Goal: Task Accomplishment & Management: Use online tool/utility

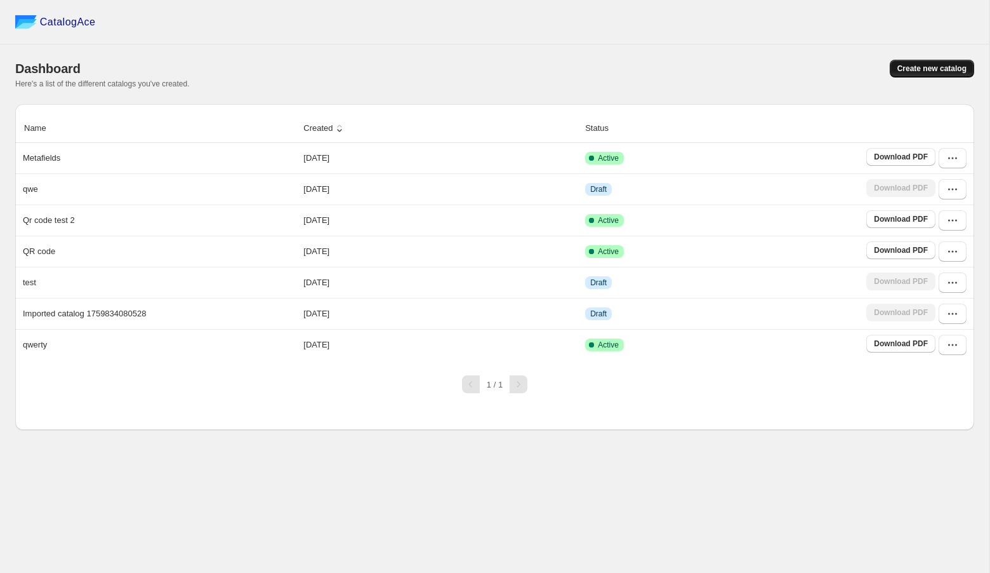
click at [912, 62] on button "Create new catalog" at bounding box center [932, 69] width 84 height 18
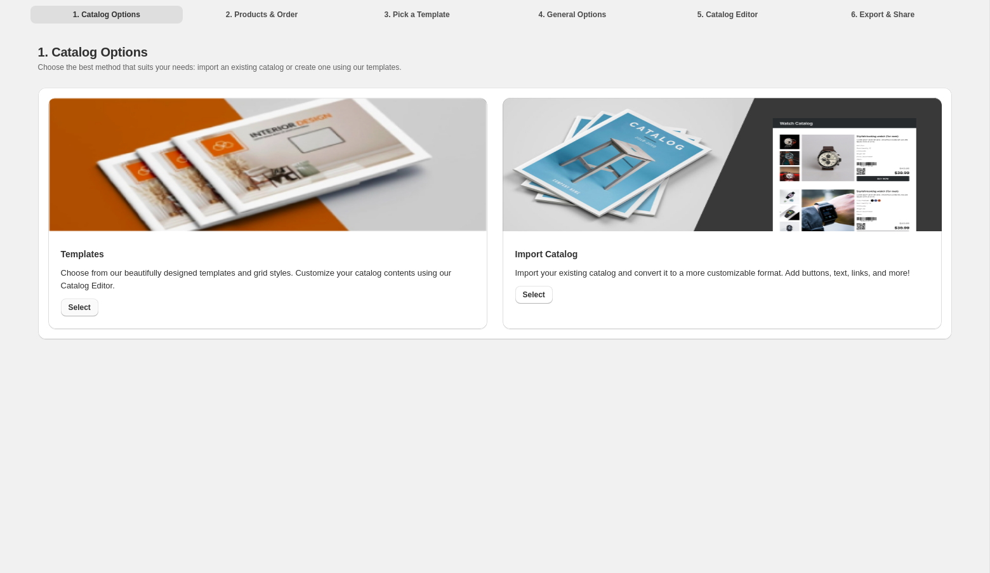
click at [82, 303] on span "Select" at bounding box center [80, 307] width 22 height 10
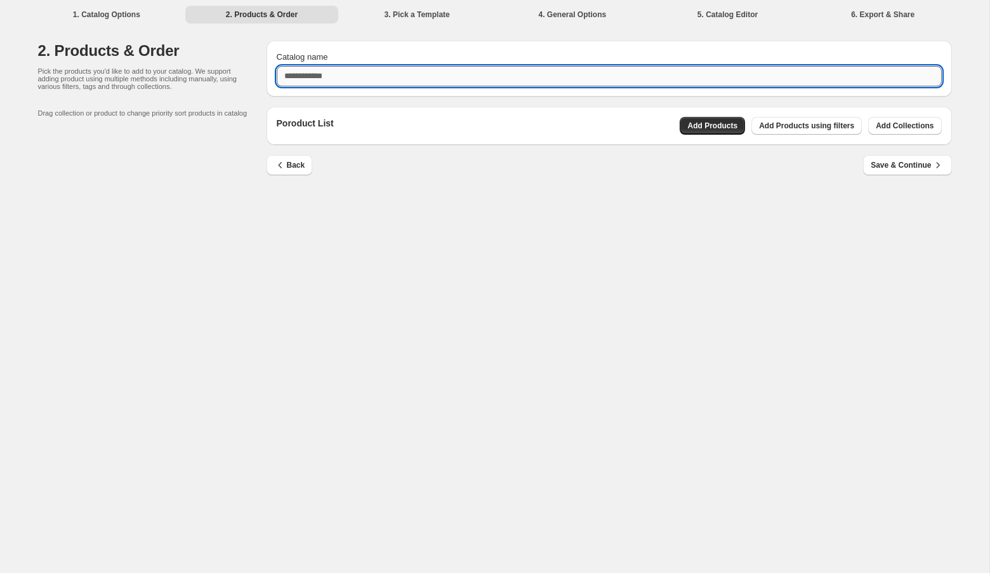
click at [582, 83] on input "Catalog name" at bounding box center [609, 76] width 665 height 20
type input "****"
click at [732, 100] on div "Catalog name **** Poroduct List Add Products Add Products using filters Add Col…" at bounding box center [605, 110] width 696 height 161
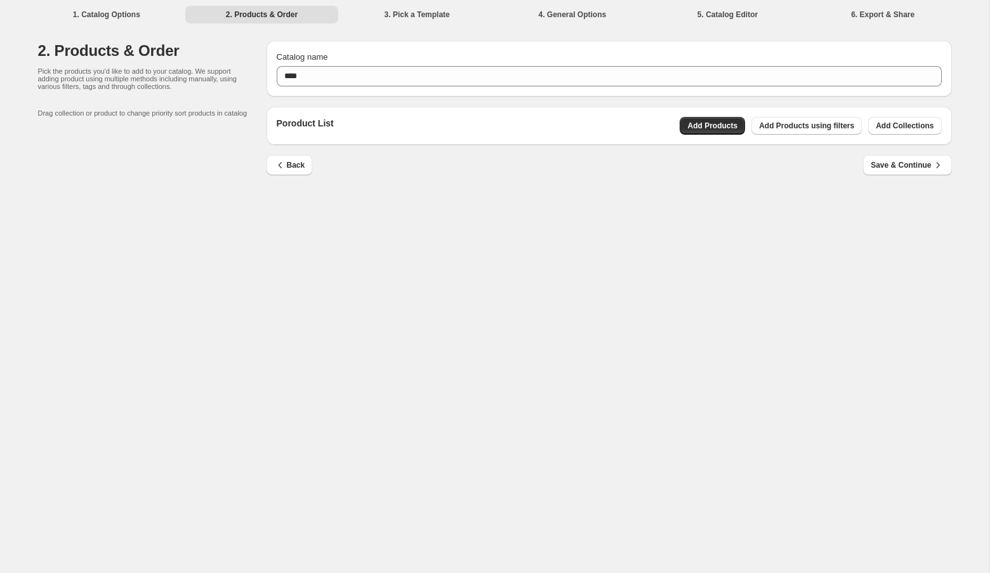
click at [653, 175] on div "Back Save & Continue" at bounding box center [610, 173] width 686 height 37
click at [694, 123] on span "Add Products" at bounding box center [713, 126] width 50 height 10
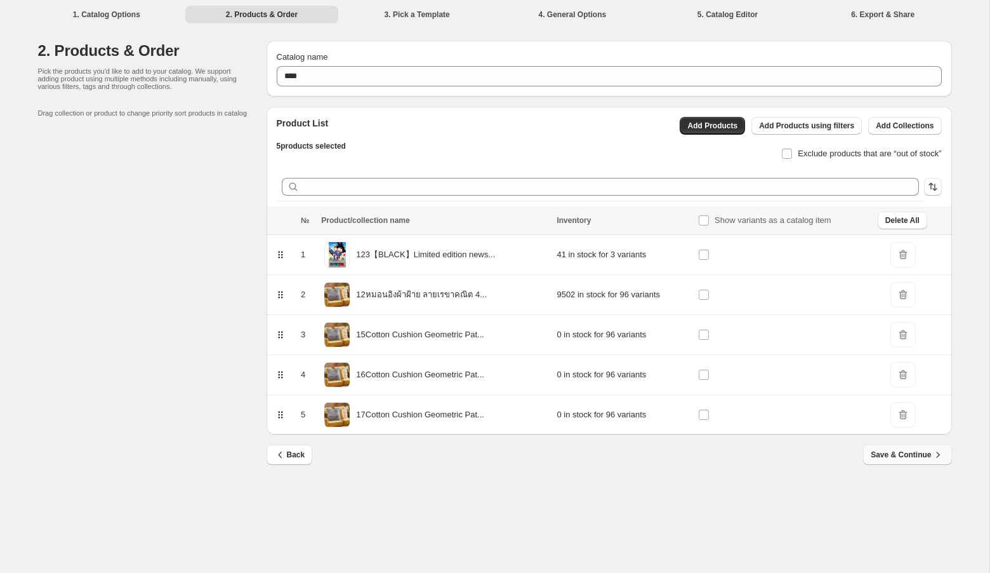
click at [897, 453] on span "Save & Continue" at bounding box center [907, 454] width 73 height 13
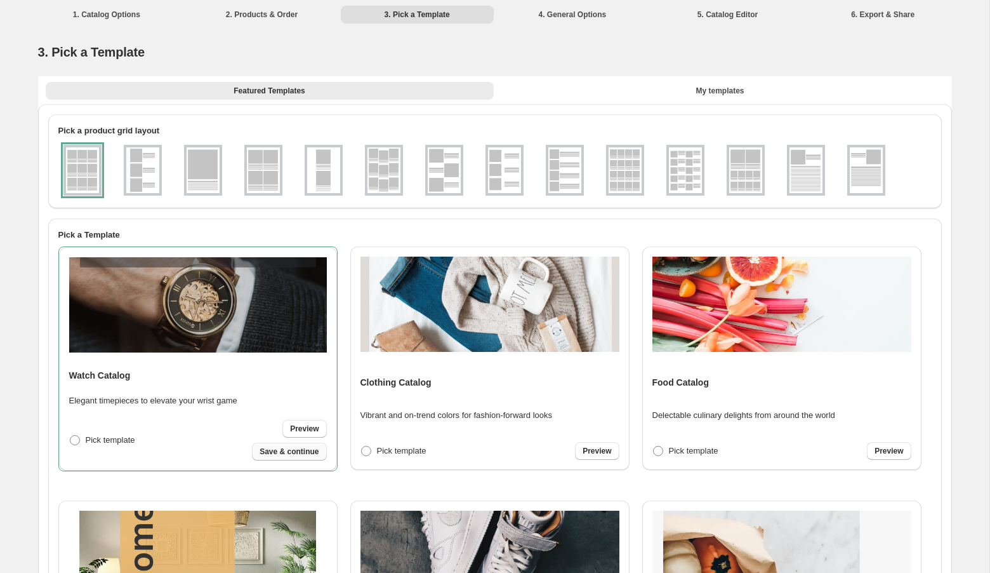
click at [305, 450] on span "Save & continue" at bounding box center [289, 451] width 59 height 10
select select "**********"
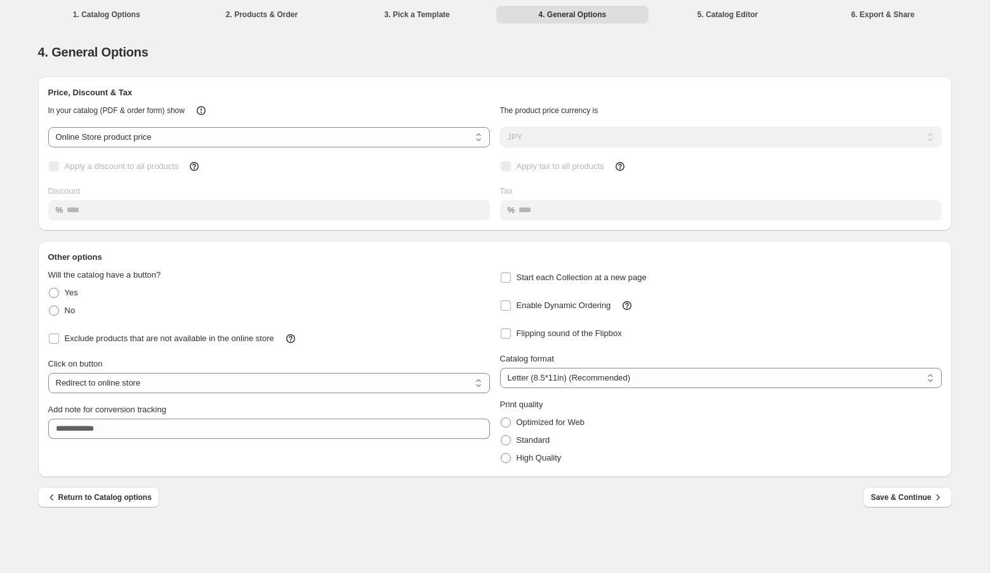
click at [784, 459] on div "High Quality" at bounding box center [721, 458] width 442 height 18
click at [892, 495] on span "Save & Continue" at bounding box center [907, 497] width 73 height 13
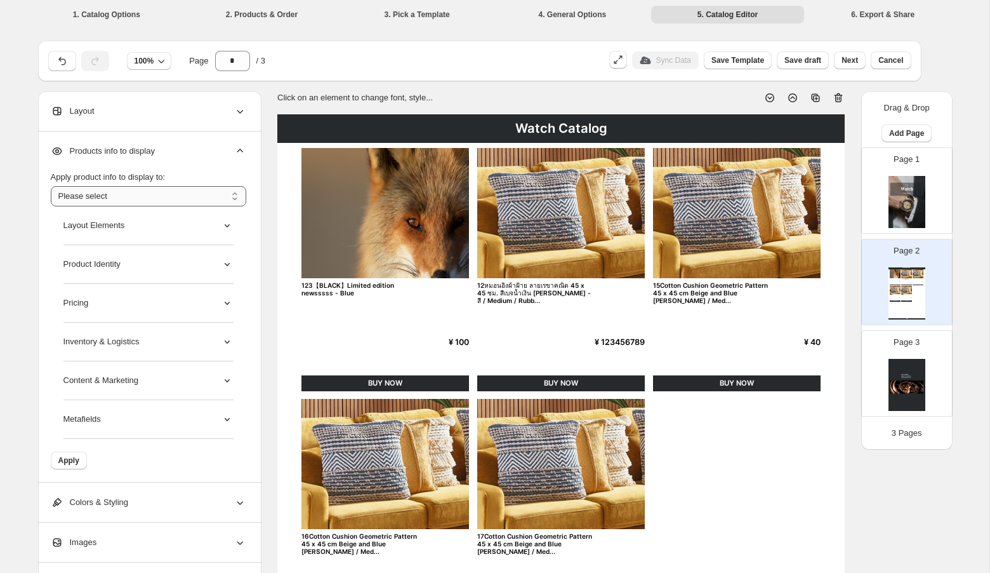
click at [232, 193] on select "**********" at bounding box center [149, 196] width 196 height 20
select select "*********"
click at [51, 186] on select "**********" at bounding box center [149, 196] width 196 height 20
click at [222, 225] on icon at bounding box center [227, 225] width 13 height 13
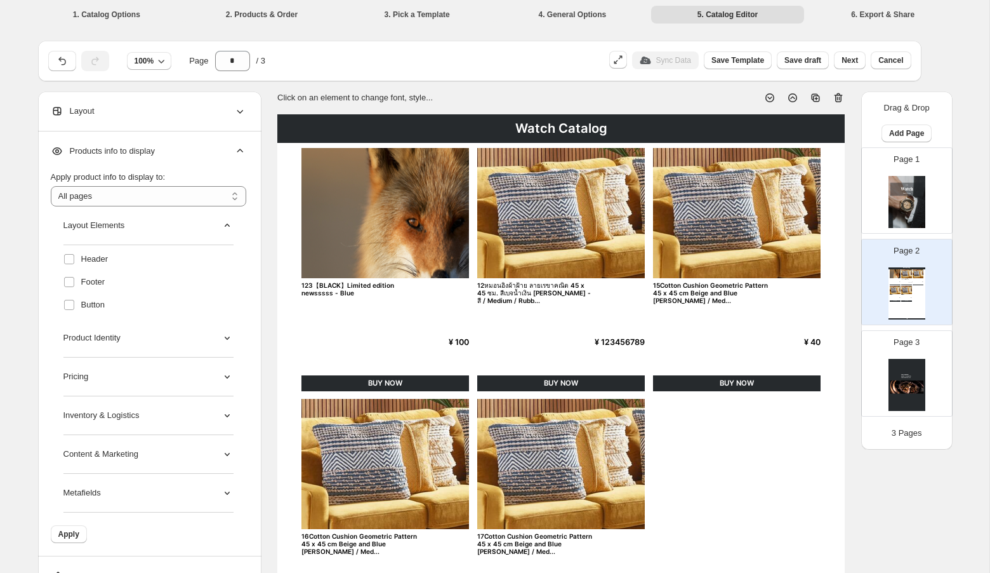
click at [222, 225] on icon at bounding box center [227, 225] width 13 height 13
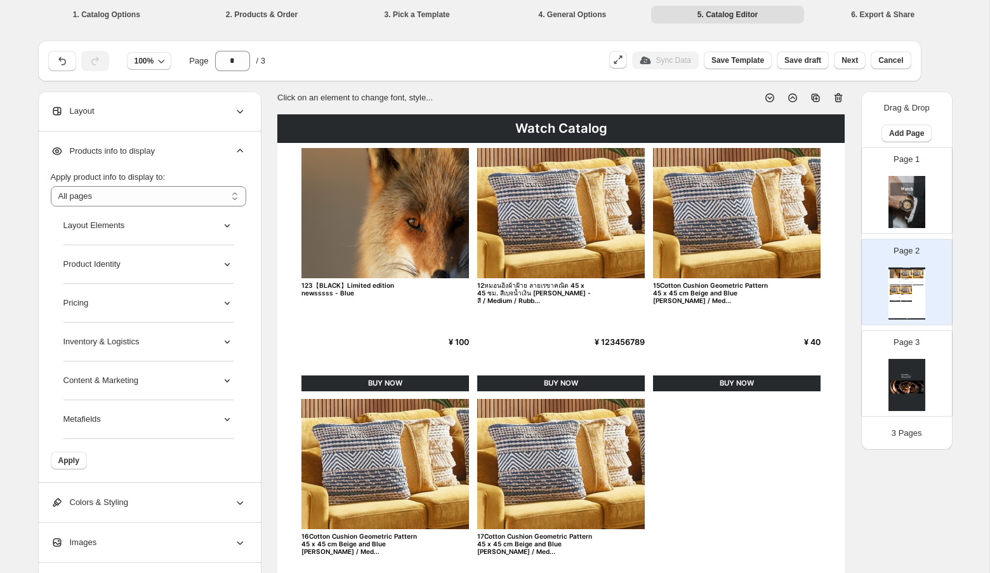
click at [222, 225] on icon at bounding box center [227, 225] width 13 height 13
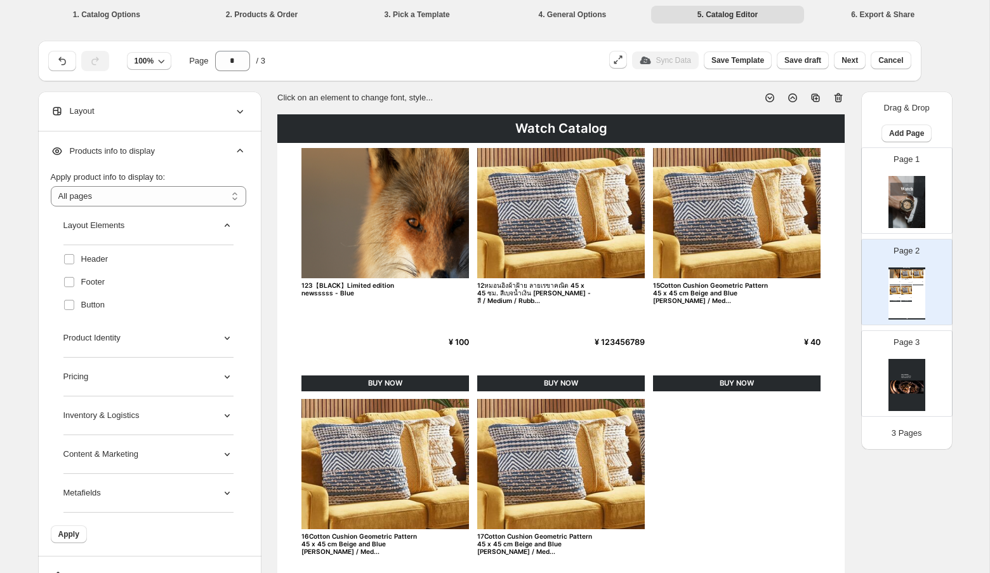
click at [222, 225] on icon at bounding box center [227, 225] width 13 height 13
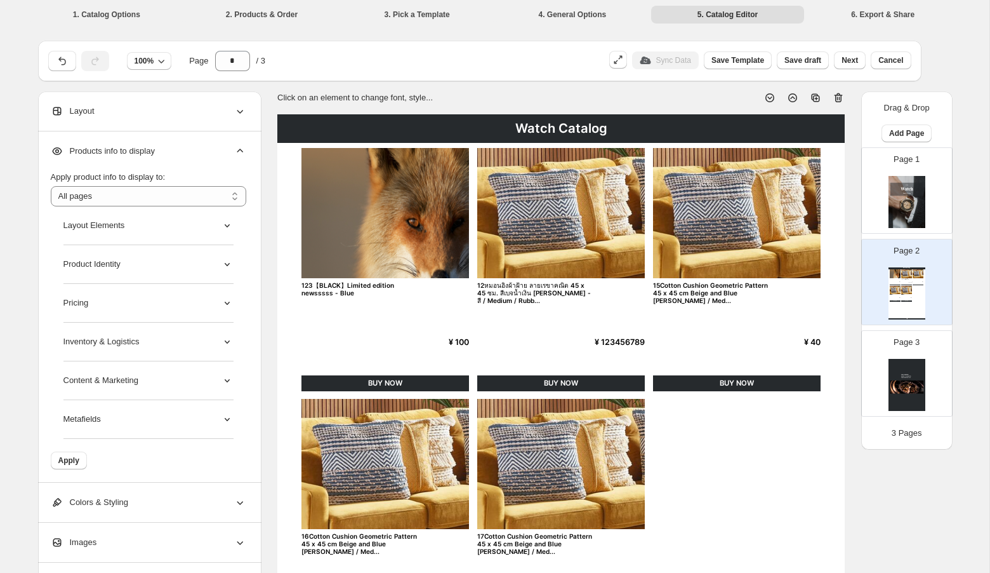
click at [227, 262] on icon at bounding box center [227, 264] width 13 height 13
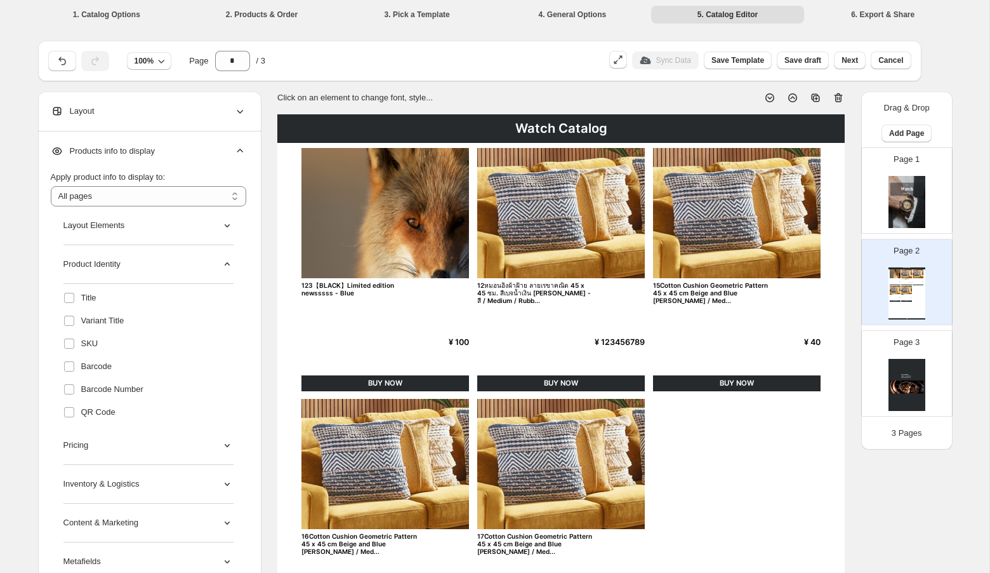
click at [228, 260] on icon at bounding box center [227, 264] width 13 height 13
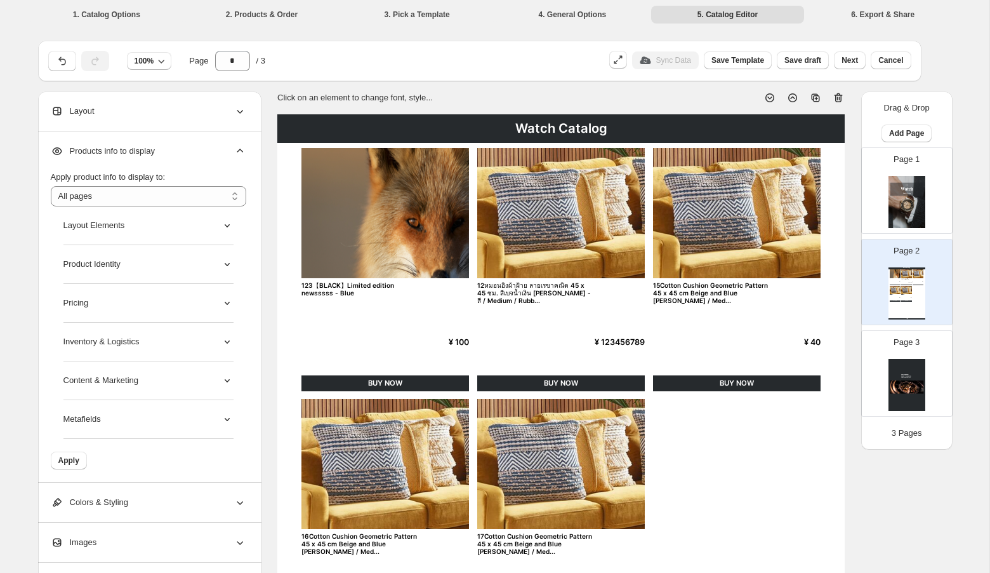
click at [227, 227] on icon at bounding box center [227, 225] width 13 height 13
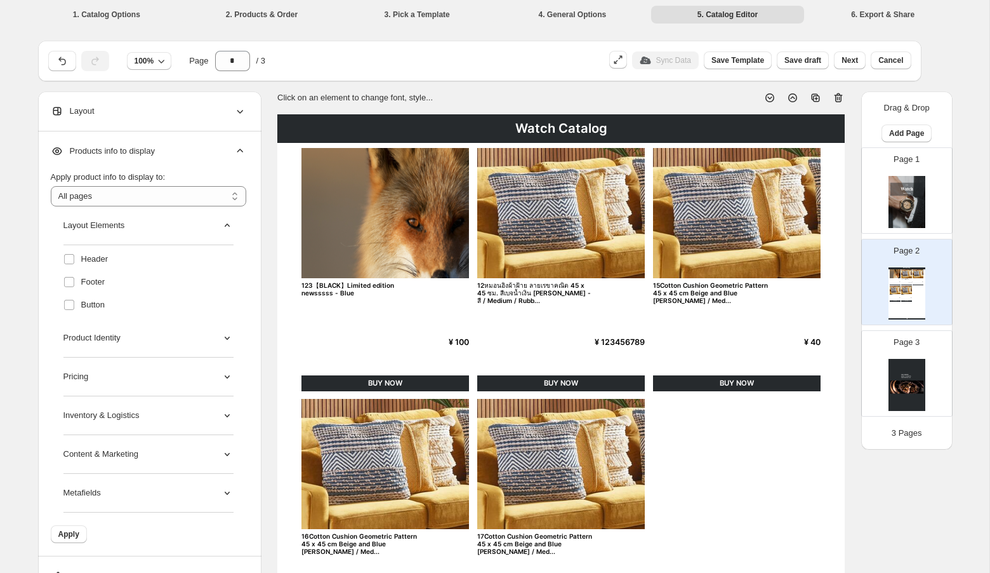
click at [227, 227] on icon at bounding box center [227, 225] width 13 height 13
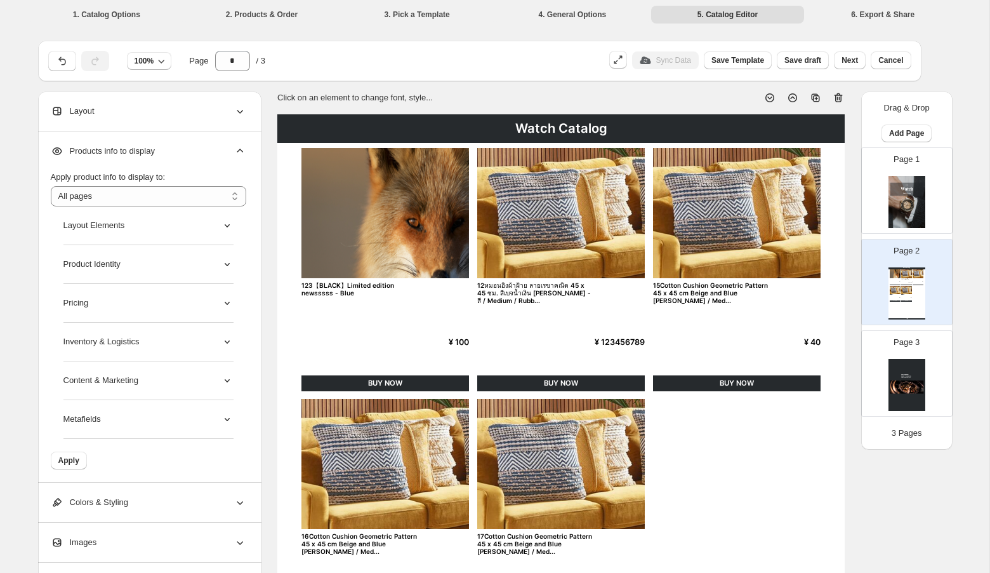
click at [229, 263] on icon at bounding box center [226, 264] width 5 height 3
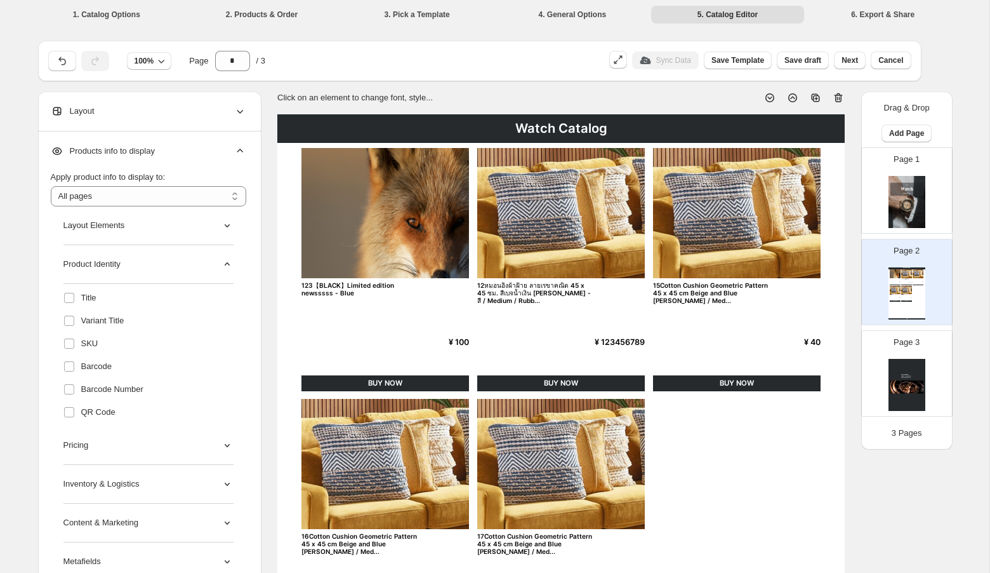
click at [227, 261] on icon at bounding box center [227, 264] width 13 height 13
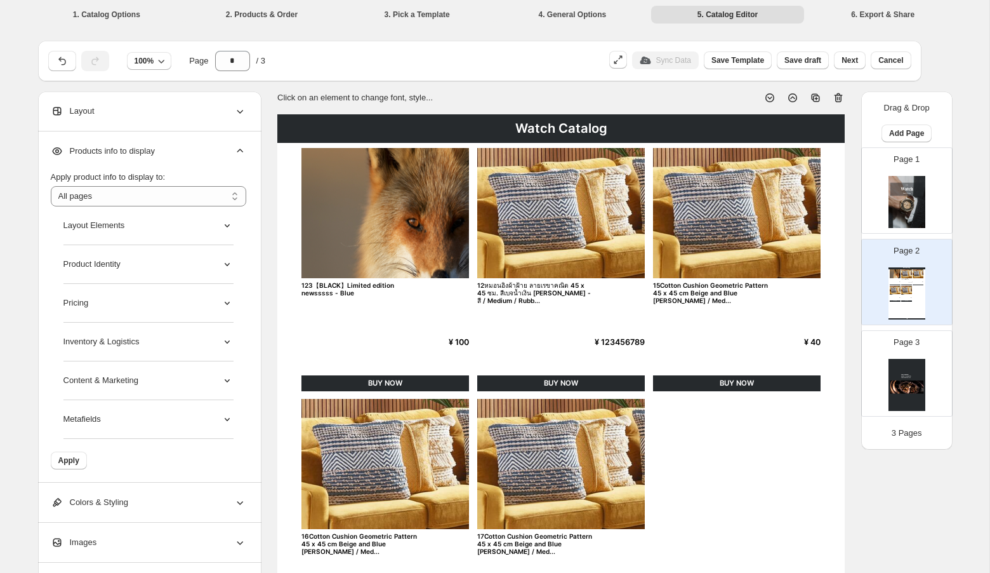
click at [227, 261] on icon at bounding box center [227, 264] width 13 height 13
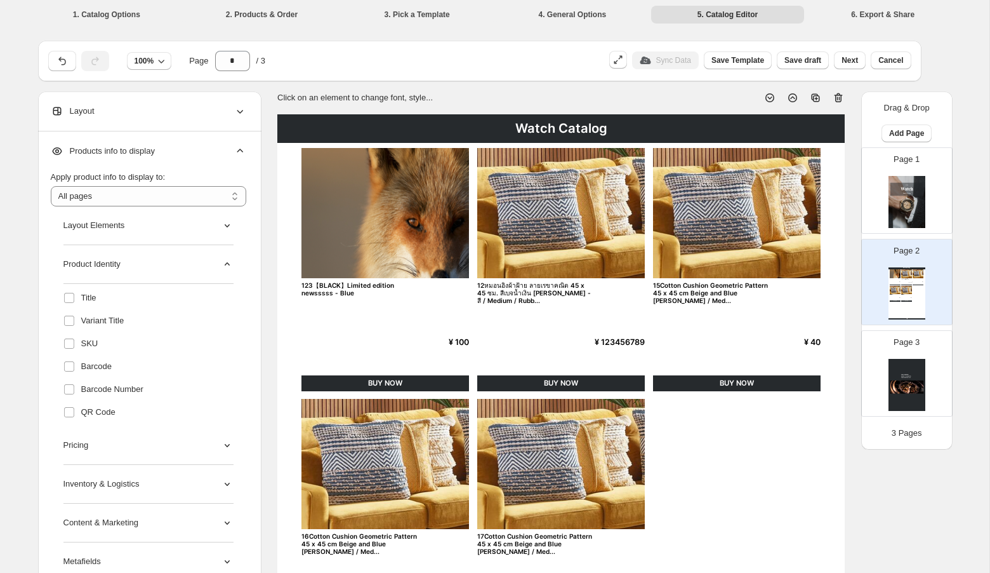
click at [225, 446] on icon at bounding box center [227, 445] width 13 height 13
click at [227, 448] on icon at bounding box center [227, 445] width 13 height 13
click at [222, 264] on icon at bounding box center [227, 264] width 13 height 13
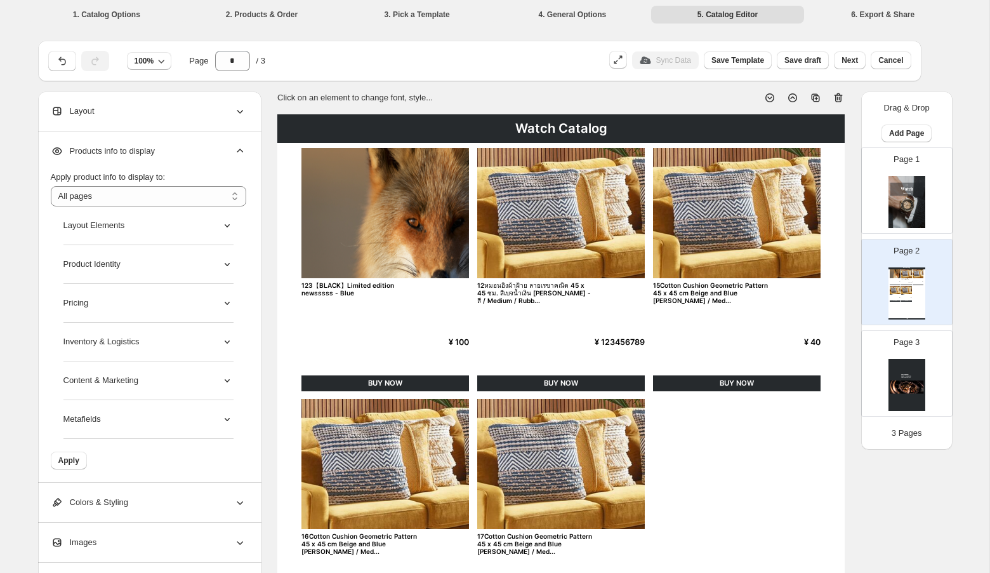
click at [222, 264] on icon at bounding box center [227, 264] width 13 height 13
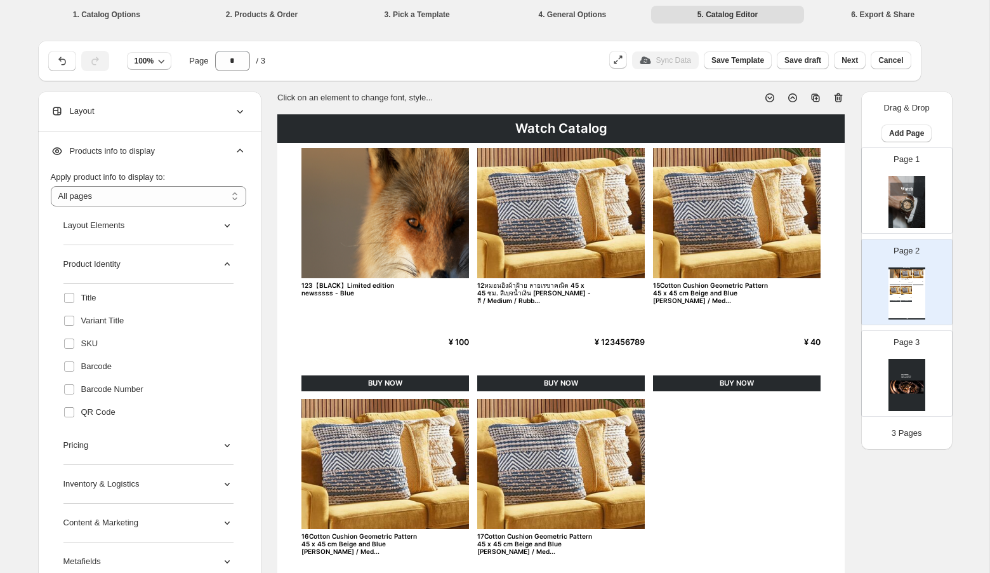
click at [222, 264] on icon at bounding box center [227, 264] width 13 height 13
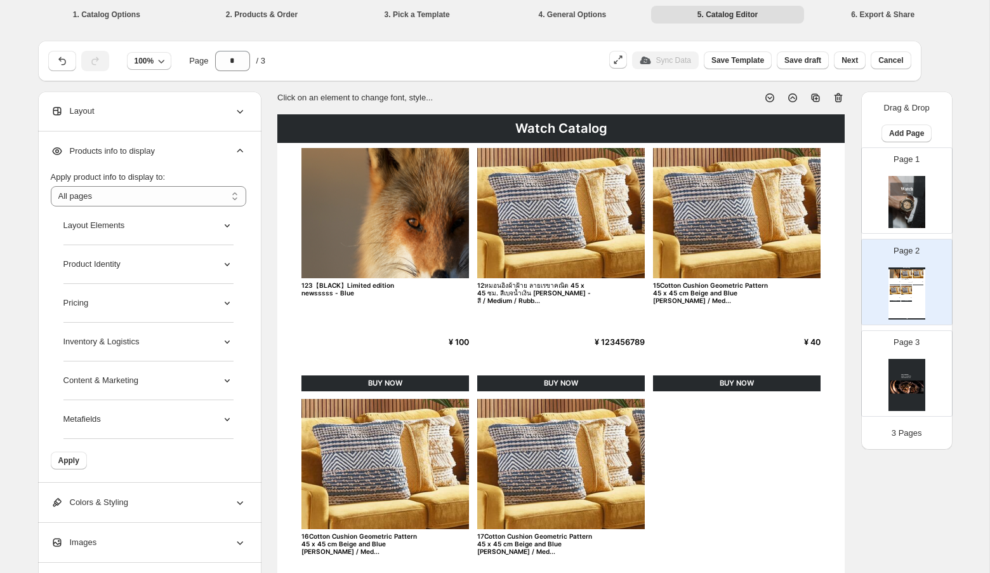
click at [225, 298] on icon at bounding box center [227, 303] width 13 height 13
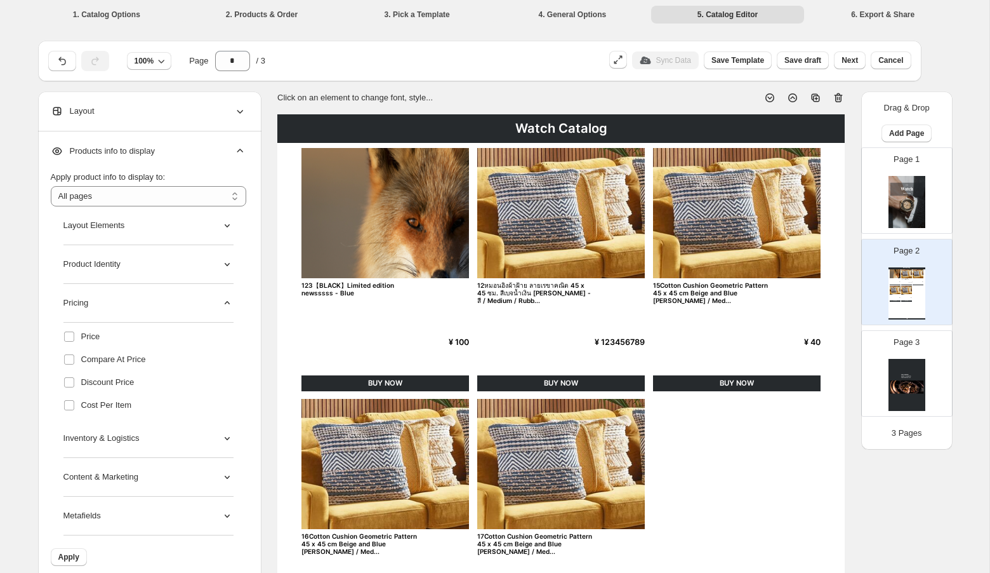
click at [229, 435] on icon at bounding box center [227, 438] width 13 height 13
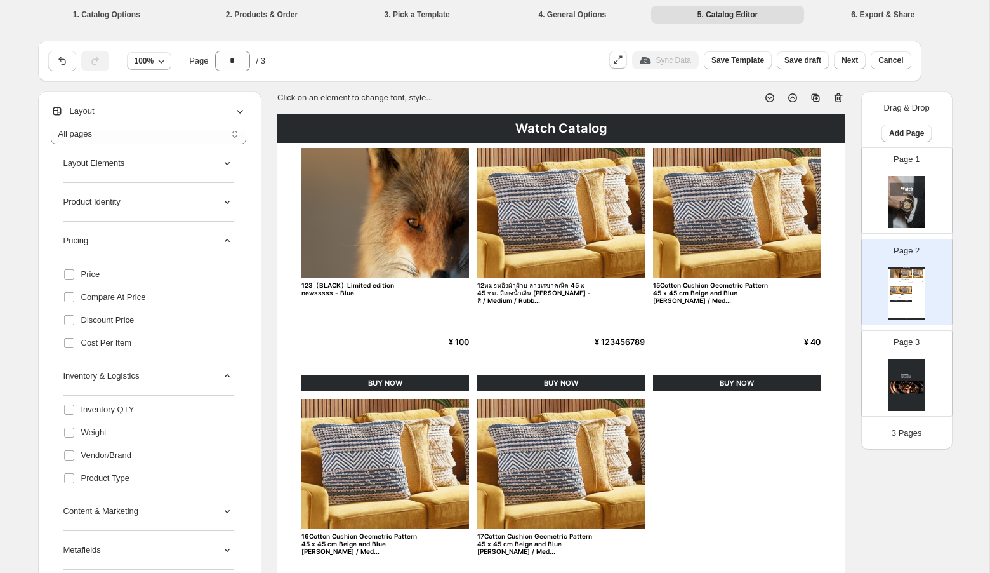
scroll to position [83, 0]
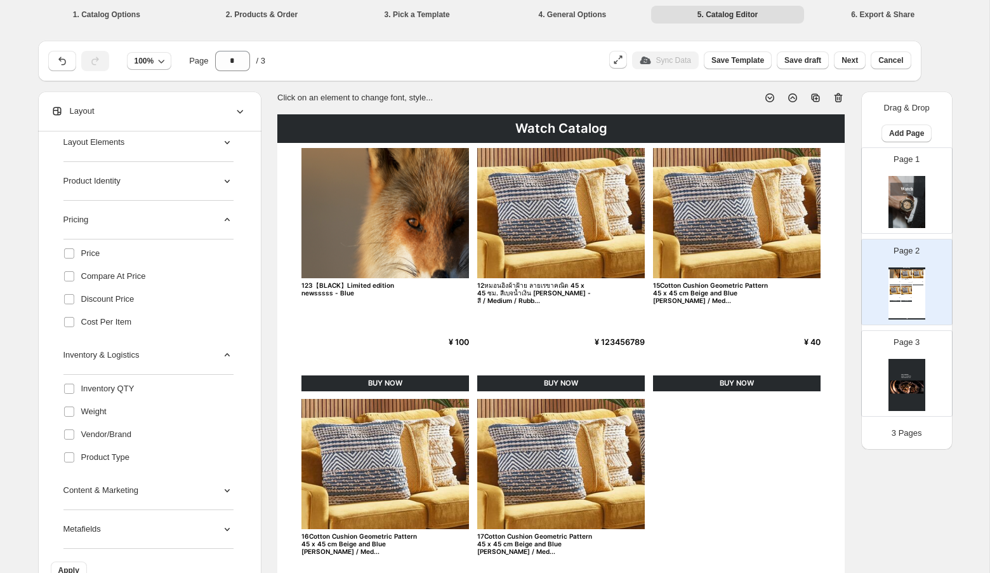
click at [225, 486] on icon at bounding box center [227, 490] width 13 height 13
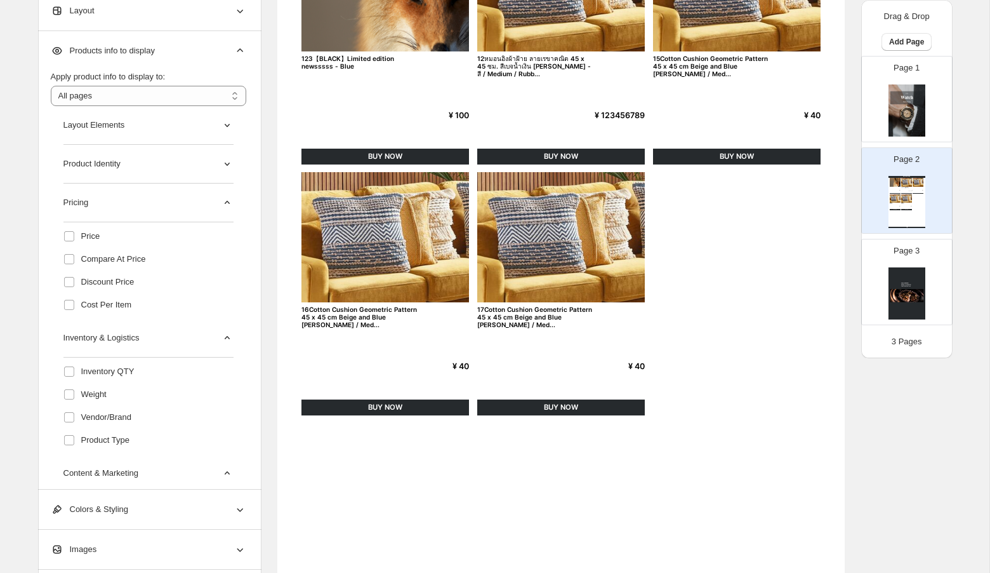
scroll to position [0, 0]
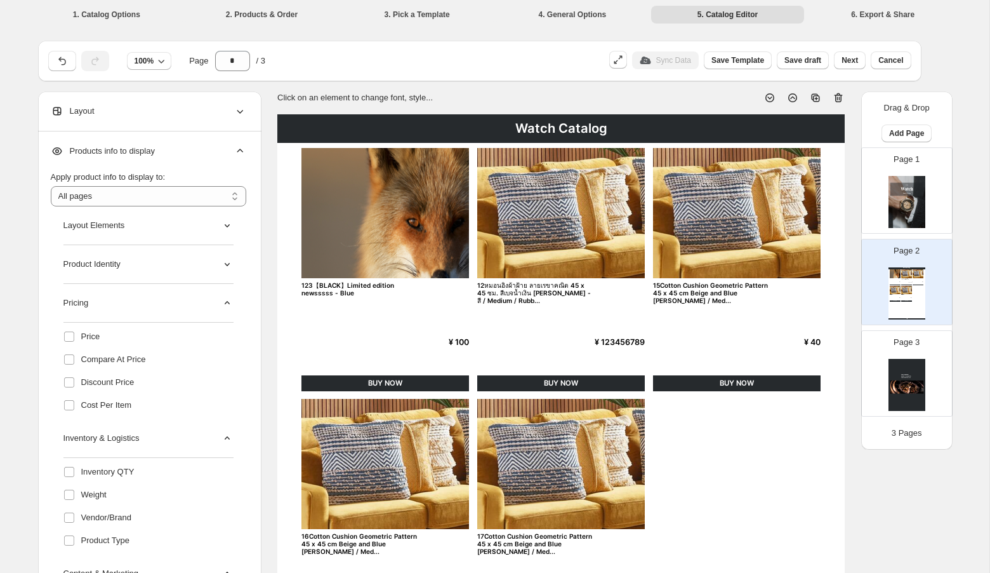
click at [224, 305] on icon at bounding box center [227, 303] width 13 height 13
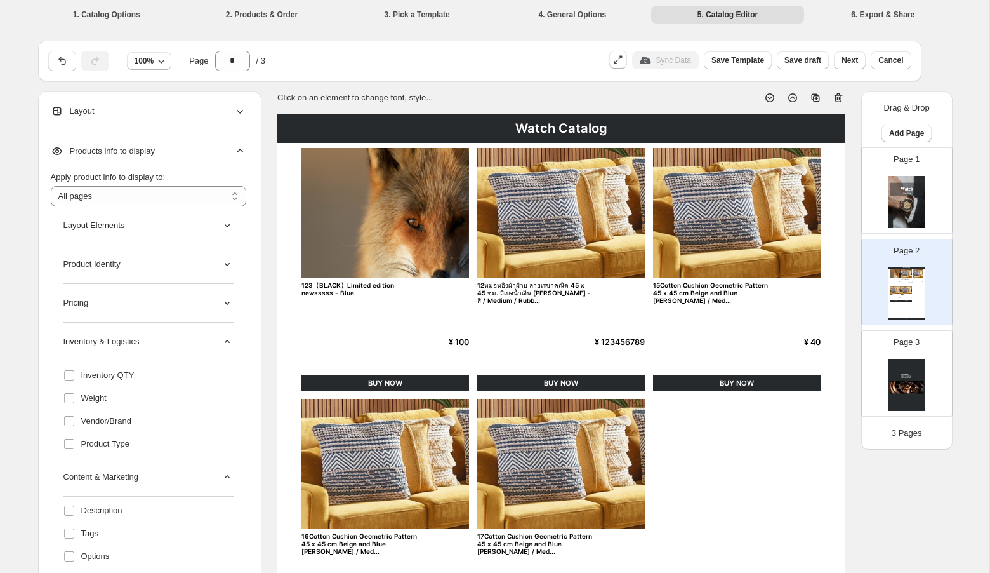
click at [226, 342] on icon at bounding box center [227, 341] width 13 height 13
click at [230, 379] on icon at bounding box center [227, 380] width 13 height 13
click at [227, 422] on icon at bounding box center [227, 419] width 13 height 13
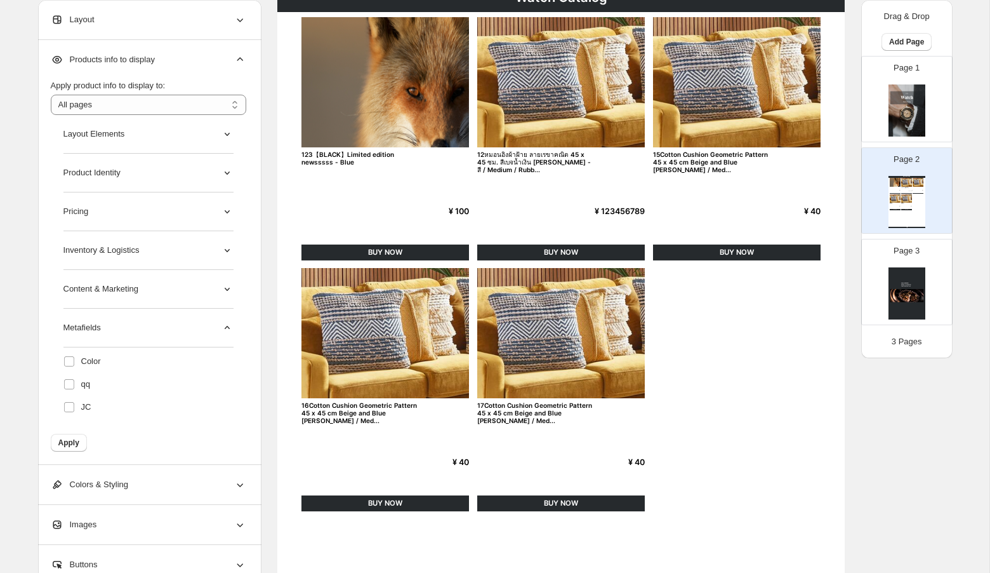
scroll to position [192, 0]
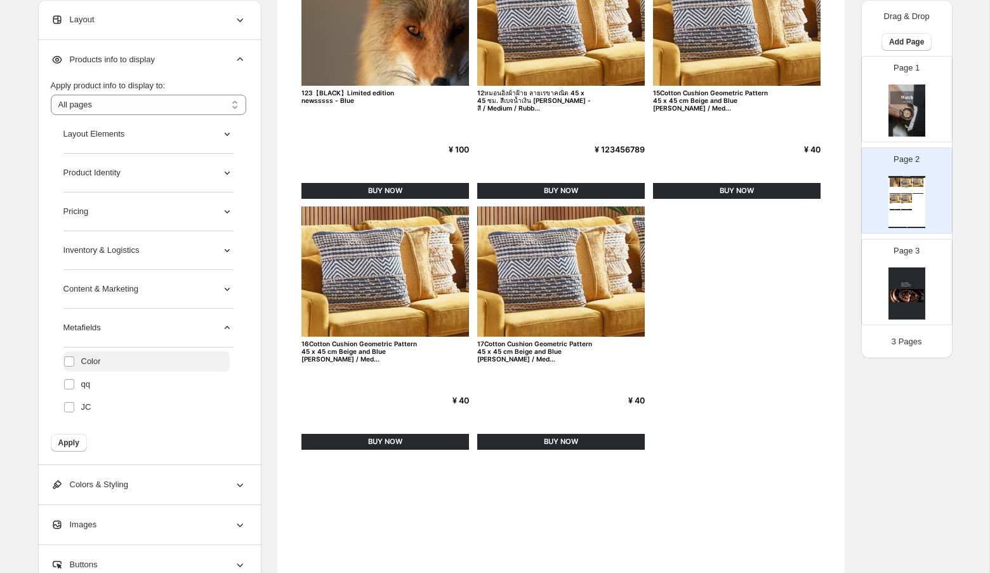
click at [86, 358] on span "Color" at bounding box center [91, 361] width 20 height 13
click at [72, 446] on button "Apply" at bounding box center [69, 443] width 36 height 18
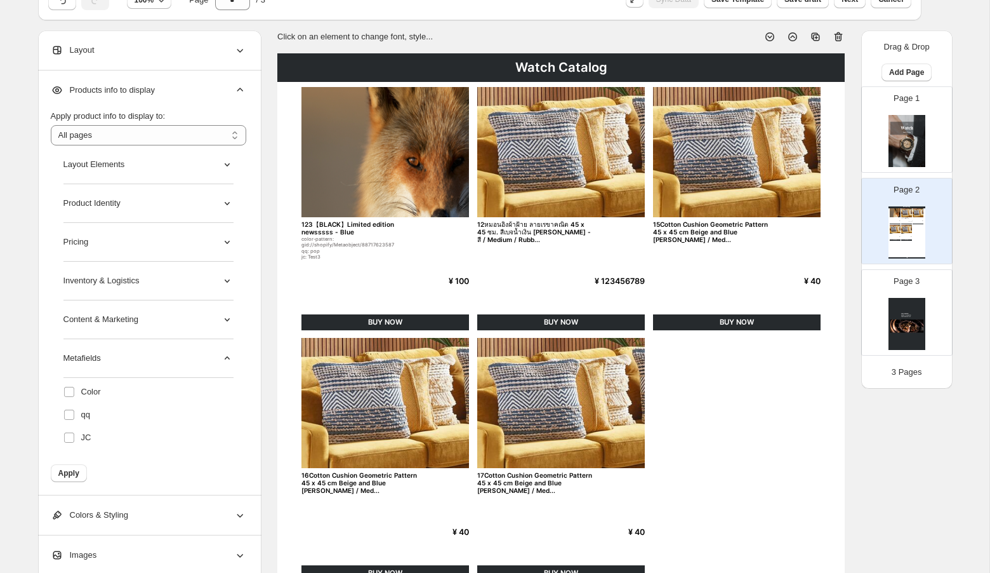
scroll to position [58, 0]
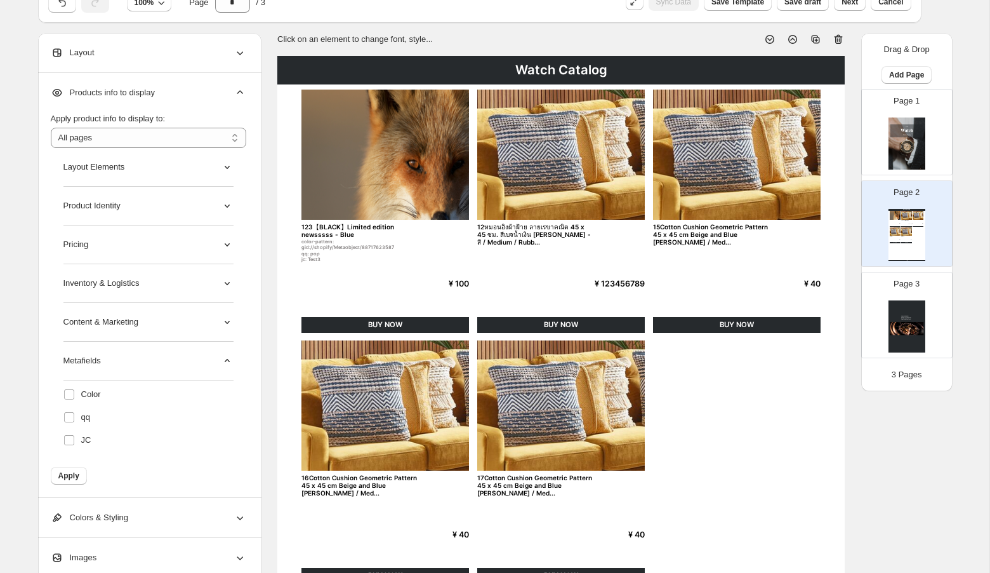
click at [348, 262] on div "123【BLACK】Limited edition newsssss - Blue color-pattern: gid://shopify/Metaobje…" at bounding box center [386, 243] width 168 height 40
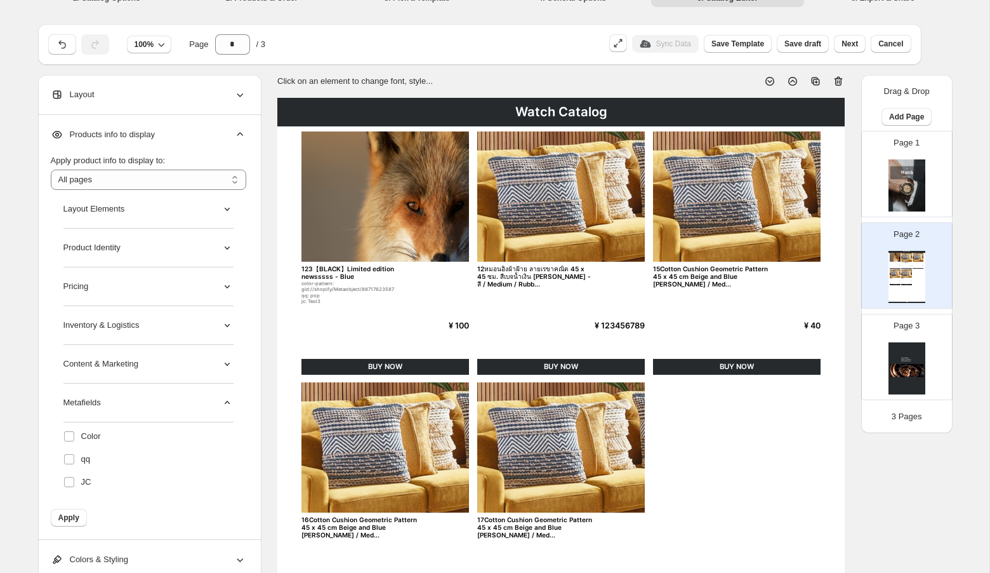
scroll to position [17, 0]
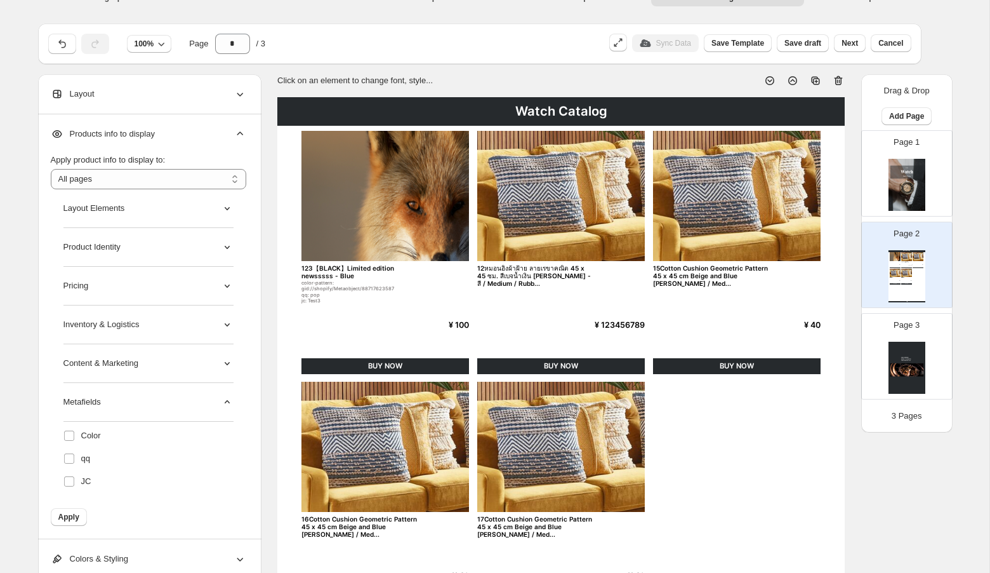
drag, startPoint x: 749, startPoint y: 287, endPoint x: 670, endPoint y: 270, distance: 80.4
click at [670, 270] on div "15Cotton Cushion Geometric Pattern 45 x 45 cm Beige and Blue [PERSON_NAME] / Me…" at bounding box center [737, 276] width 168 height 24
click at [515, 43] on div "100% Page * / 3" at bounding box center [321, 41] width 556 height 25
click at [705, 277] on div "15Cotton Cushion Geometric Pattern 45 x 45 cm Beige and Blue [PERSON_NAME] / Me…" at bounding box center [711, 275] width 116 height 23
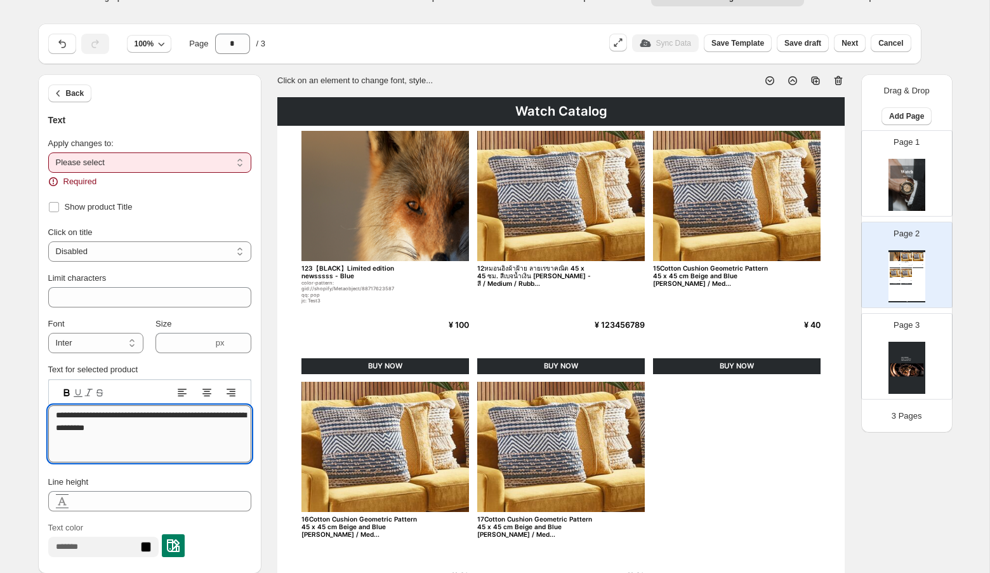
type textarea "**********"
click at [231, 144] on div "Apply changes to:" at bounding box center [149, 143] width 203 height 13
click at [224, 168] on select "**********" at bounding box center [149, 162] width 203 height 20
select select "**********"
click at [48, 152] on select "**********" at bounding box center [149, 162] width 203 height 20
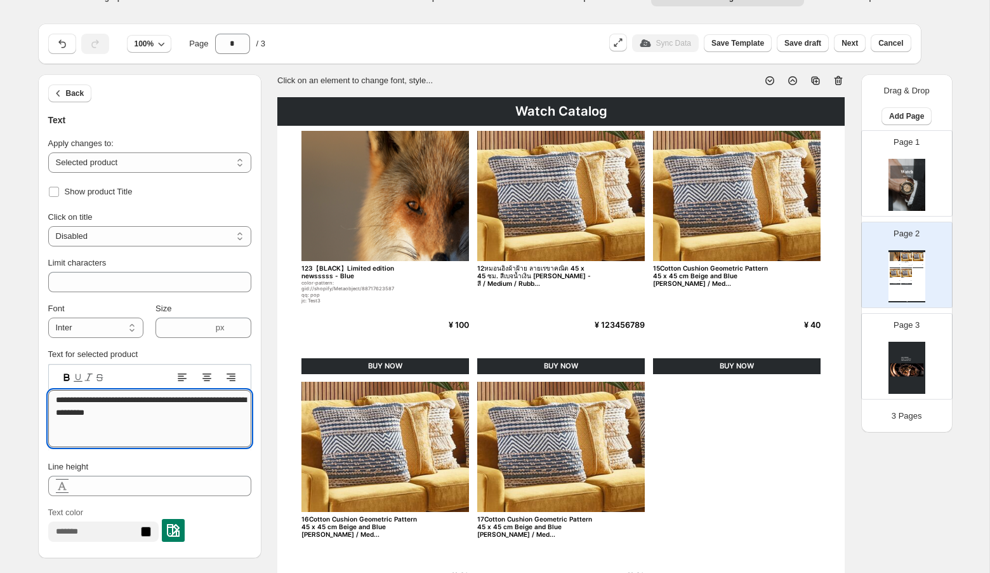
click at [204, 424] on textarea "**********" at bounding box center [149, 418] width 203 height 57
type textarea "**********"
click at [480, 293] on div "Watch Catalog 123【BLACK】Limited edition newsssss - Blue color-pattern: gid://sh…" at bounding box center [561, 498] width 568 height 802
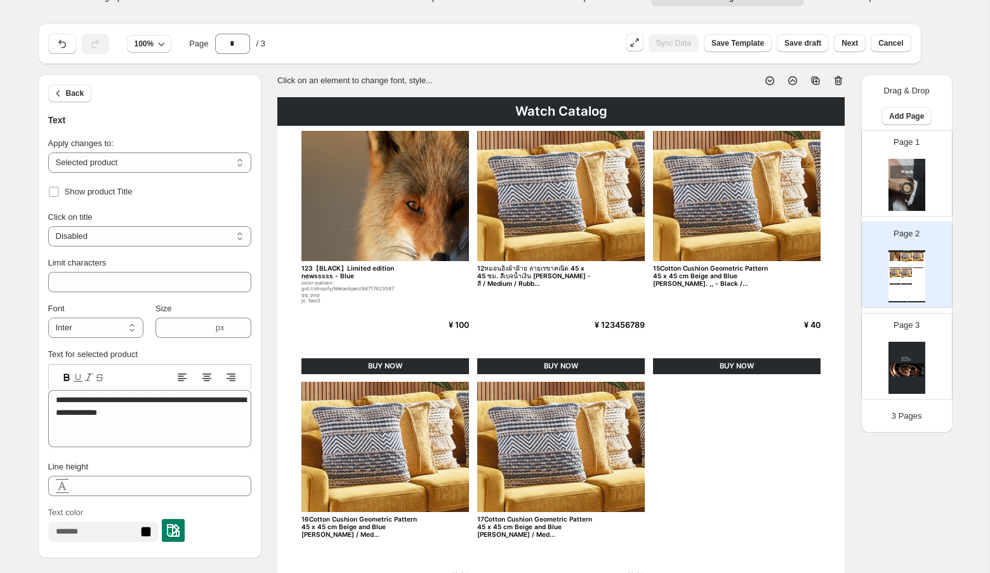
click at [553, 313] on div "Watch Catalog 123【BLACK】Limited edition newsssss - Blue color-pattern: gid://sh…" at bounding box center [561, 498] width 568 height 802
click at [313, 343] on div "Watch Catalog 123【BLACK】Limited edition newsssss - Blue color-pattern: gid://sh…" at bounding box center [561, 498] width 568 height 802
click at [666, 45] on p "Sync Data" at bounding box center [674, 43] width 35 height 10
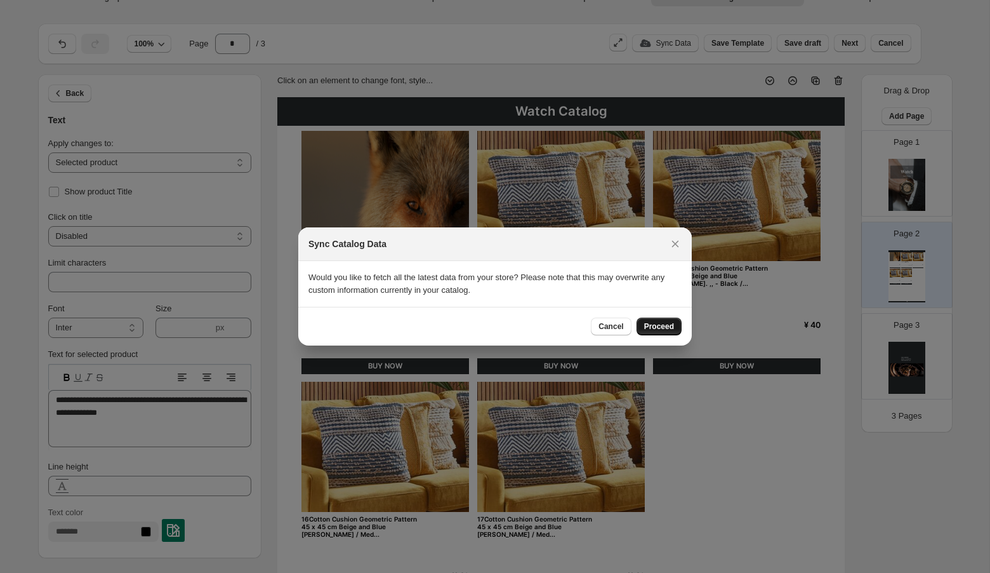
click at [658, 326] on span "Proceed" at bounding box center [659, 326] width 30 height 10
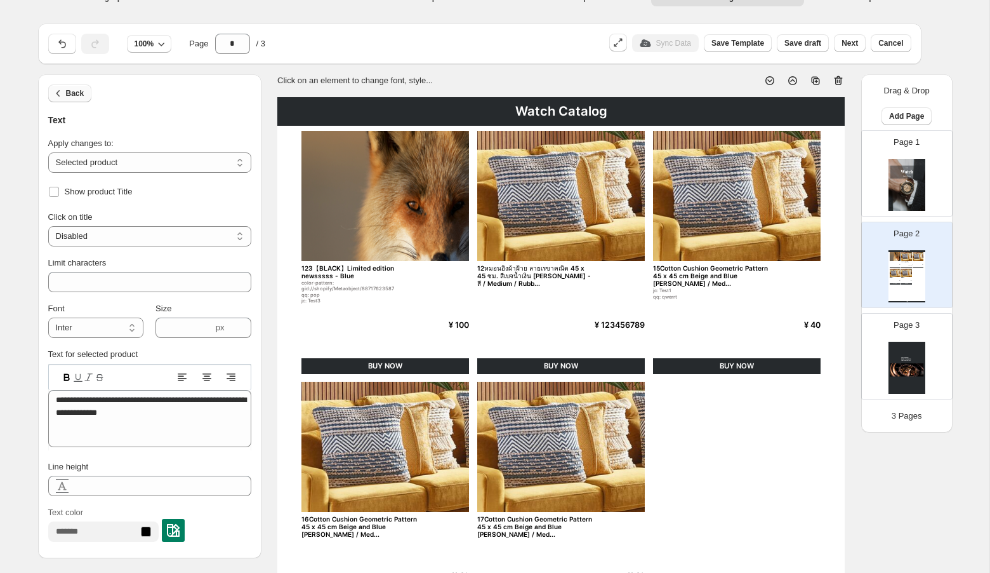
click at [74, 100] on button "Back" at bounding box center [70, 93] width 44 height 18
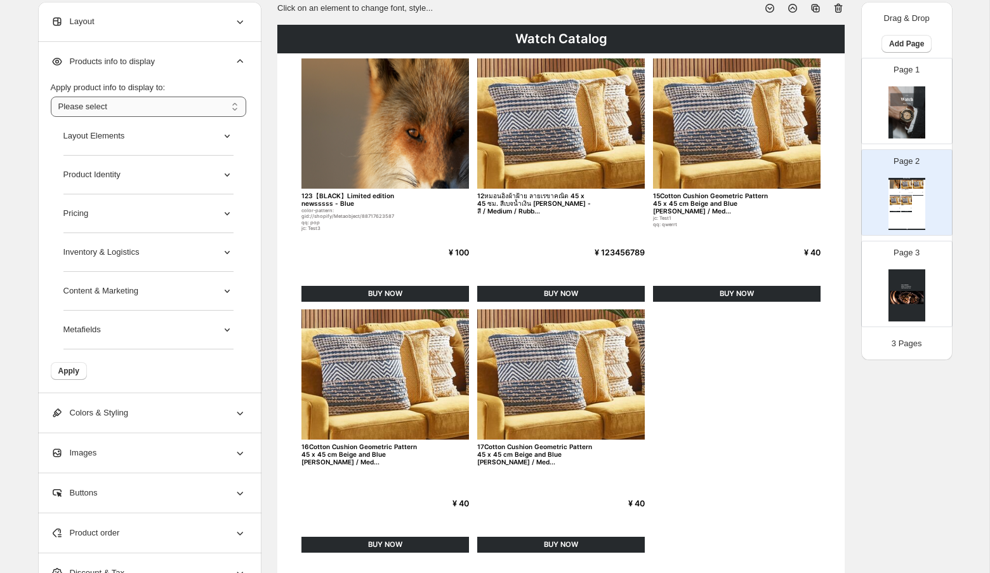
scroll to position [90, 0]
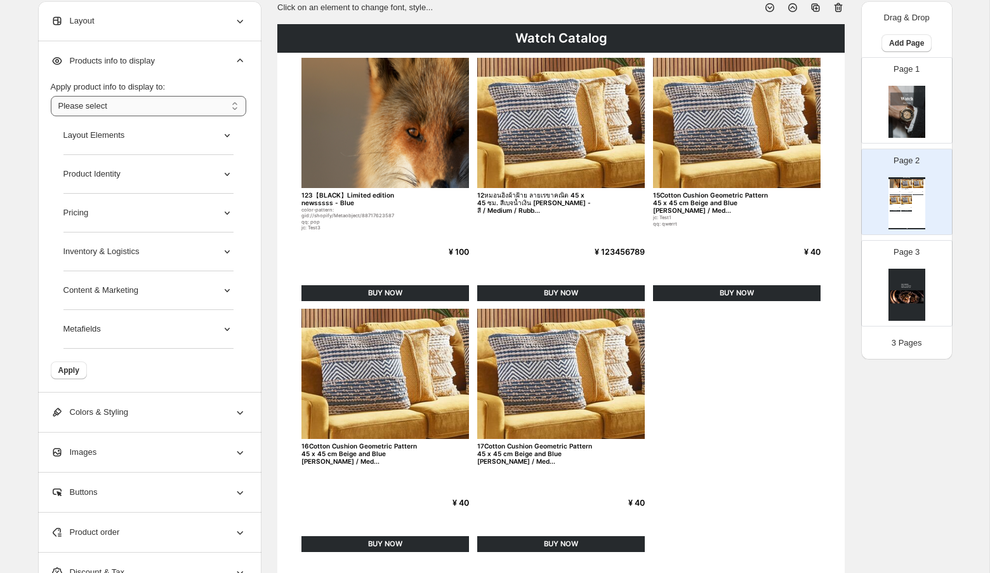
click at [229, 104] on select "**********" at bounding box center [149, 106] width 196 height 20
select select "*********"
click at [51, 96] on select "**********" at bounding box center [149, 106] width 196 height 20
click at [239, 414] on icon at bounding box center [240, 412] width 13 height 13
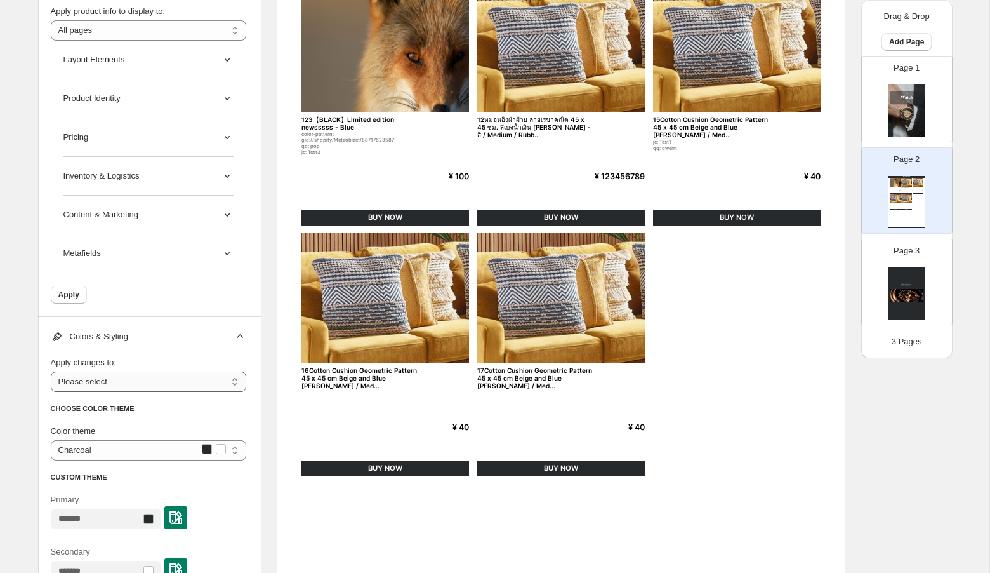
scroll to position [160, 0]
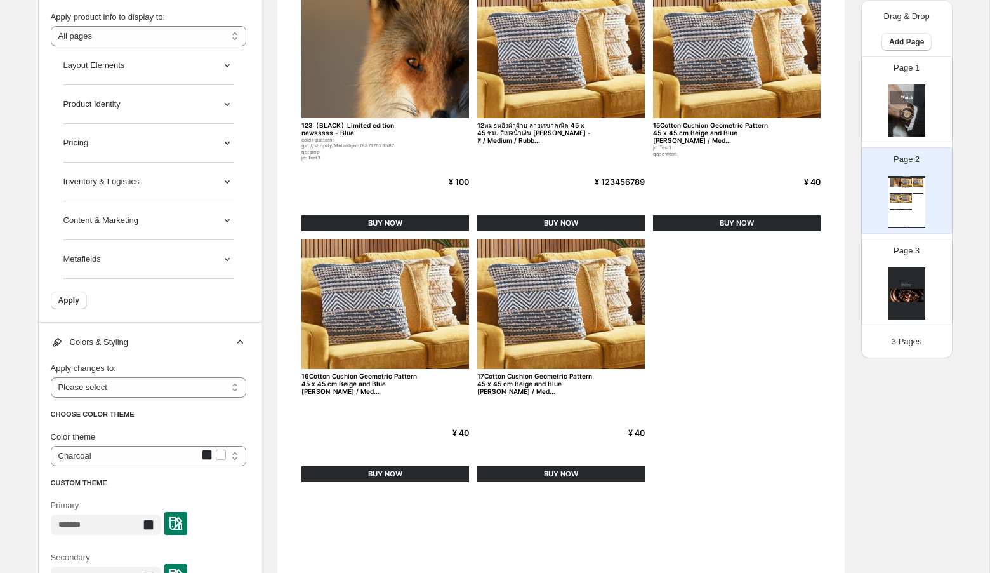
click at [243, 345] on icon at bounding box center [240, 342] width 13 height 13
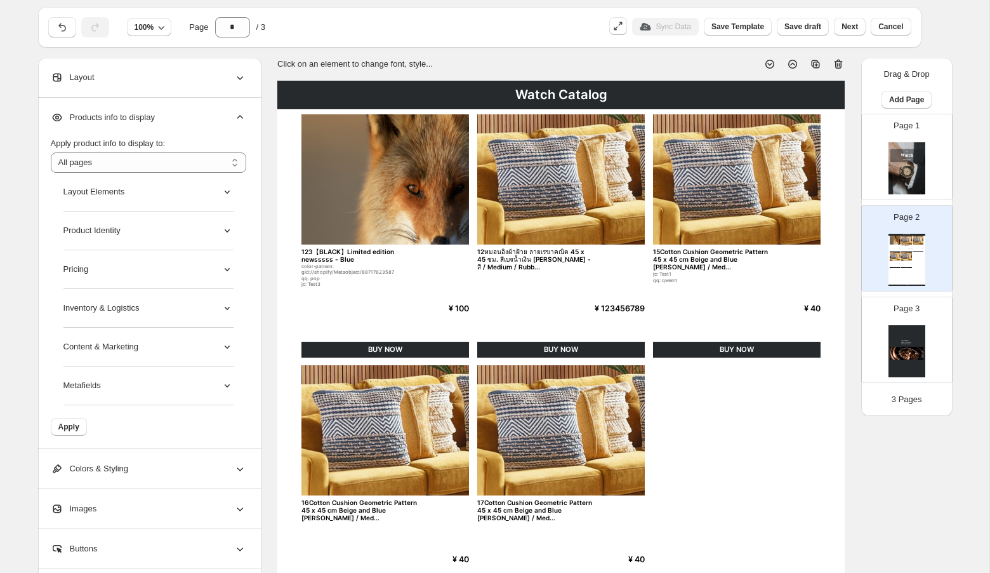
scroll to position [0, 0]
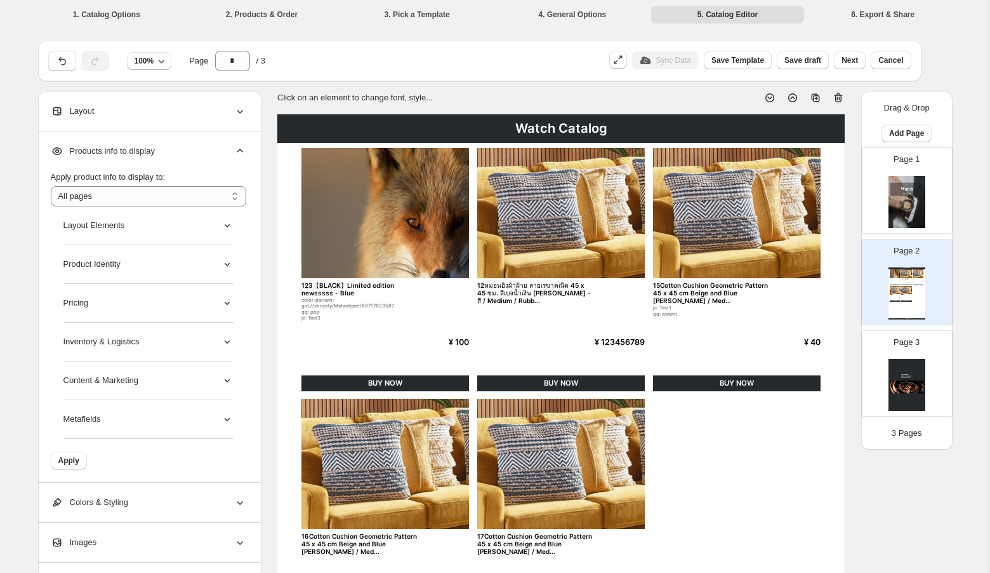
click at [241, 145] on icon at bounding box center [240, 151] width 13 height 13
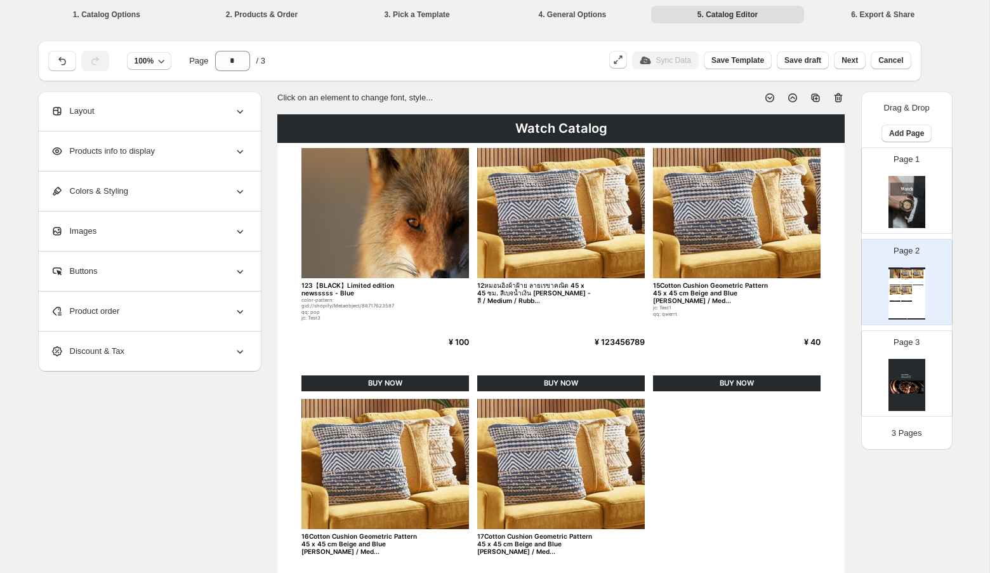
click at [241, 190] on icon at bounding box center [240, 192] width 6 height 4
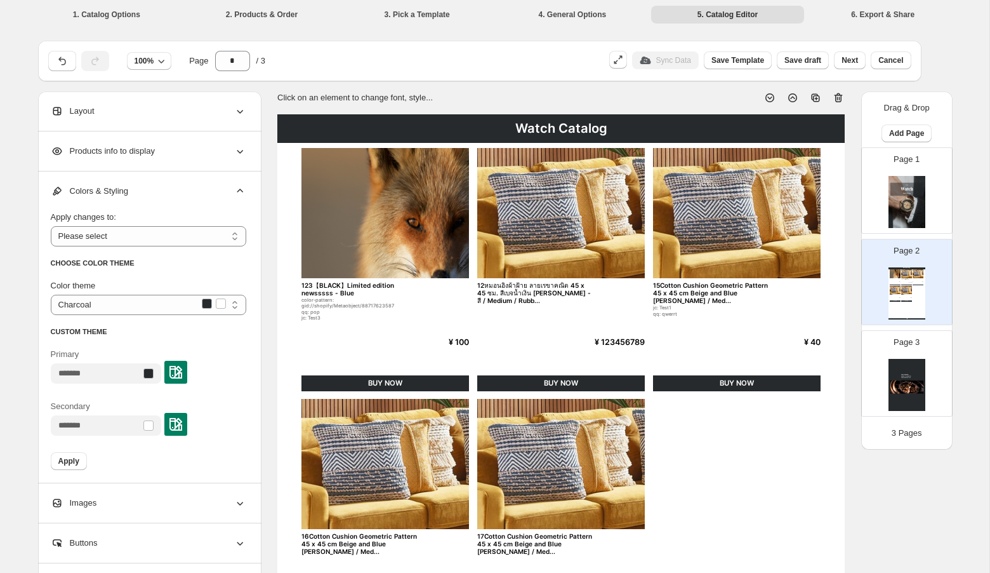
click at [243, 153] on icon at bounding box center [240, 151] width 13 height 13
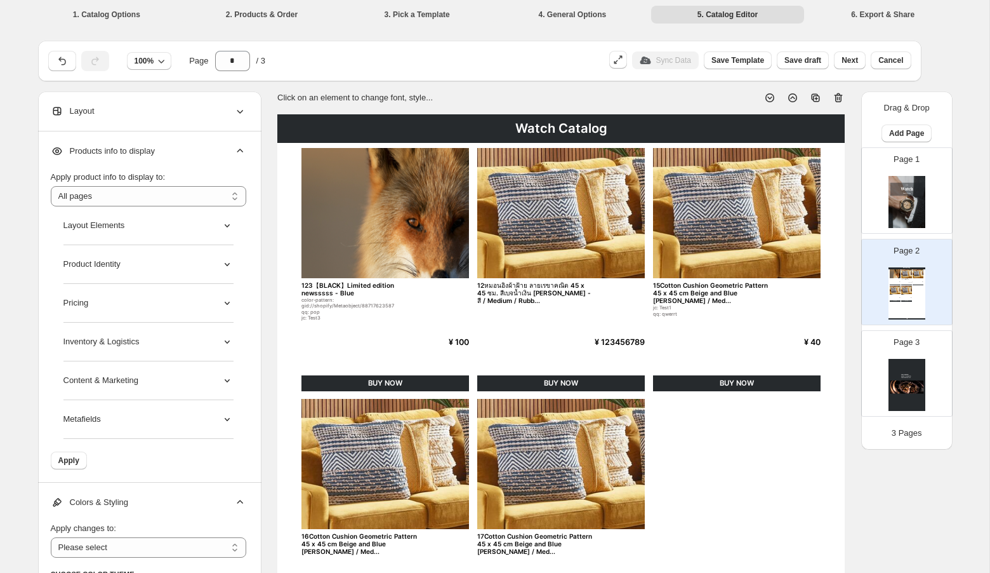
click at [229, 263] on icon at bounding box center [226, 264] width 5 height 3
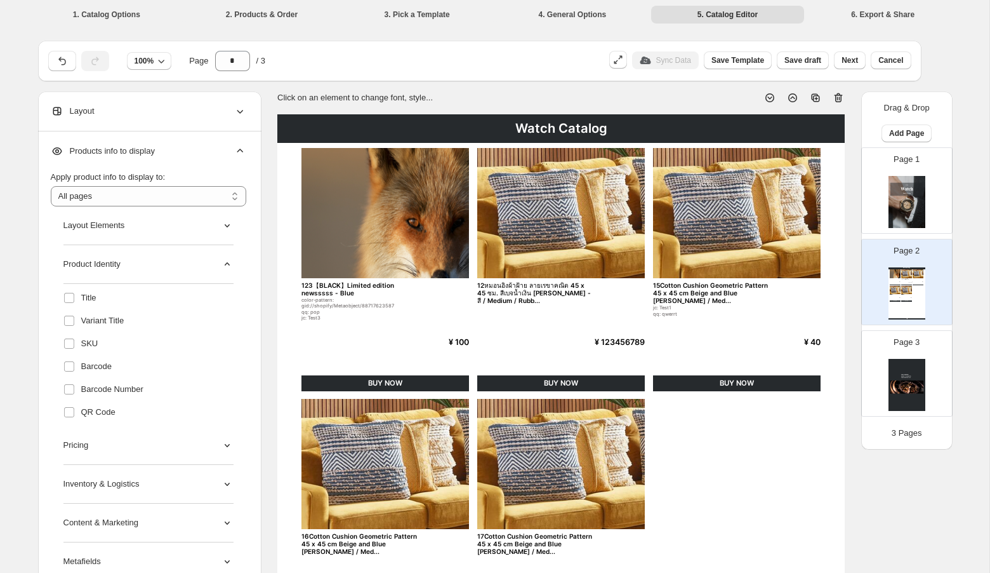
click at [229, 263] on icon at bounding box center [227, 264] width 13 height 13
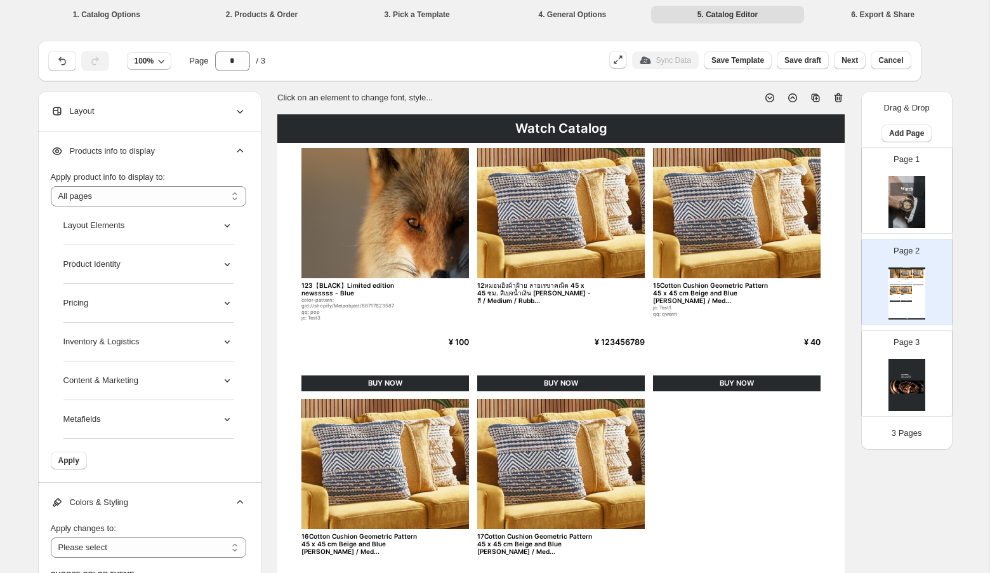
click at [237, 149] on icon at bounding box center [240, 151] width 13 height 13
